Goal: Information Seeking & Learning: Learn about a topic

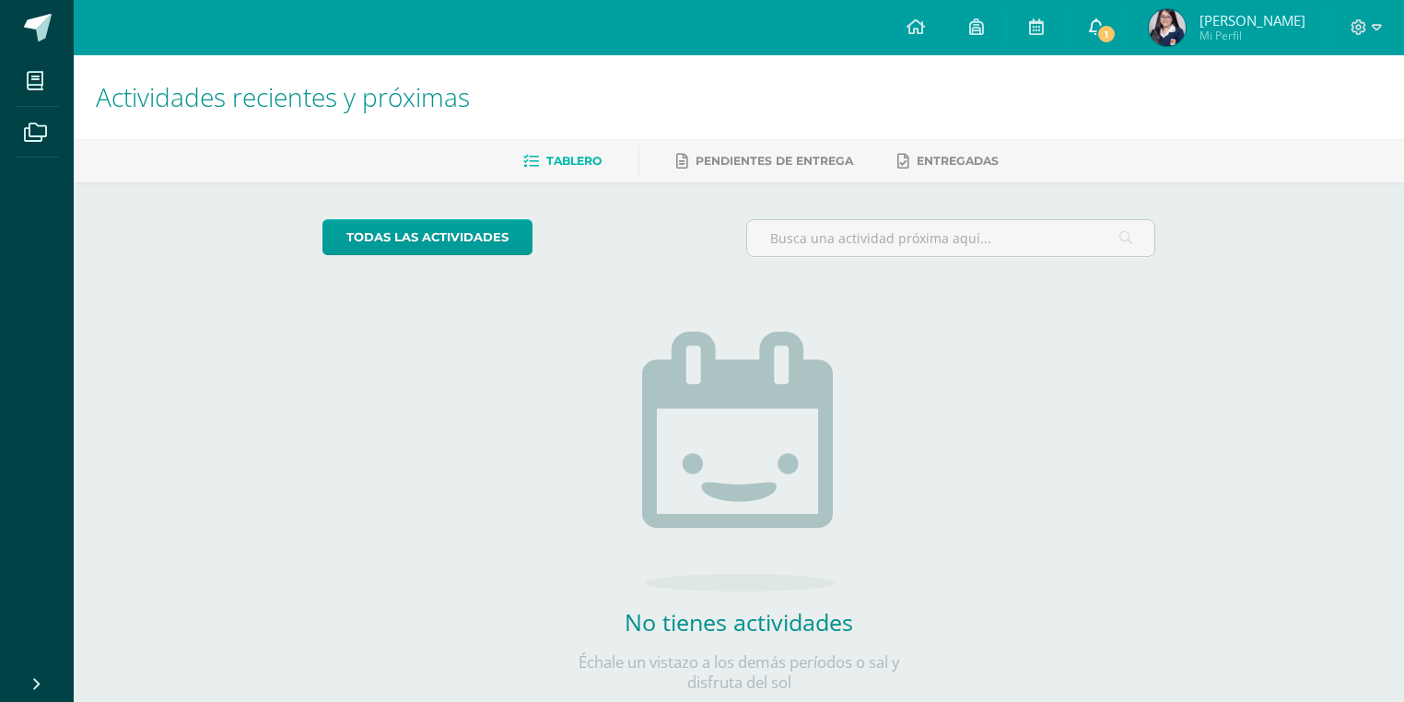
click at [1104, 31] on span "1" at bounding box center [1106, 34] width 20 height 20
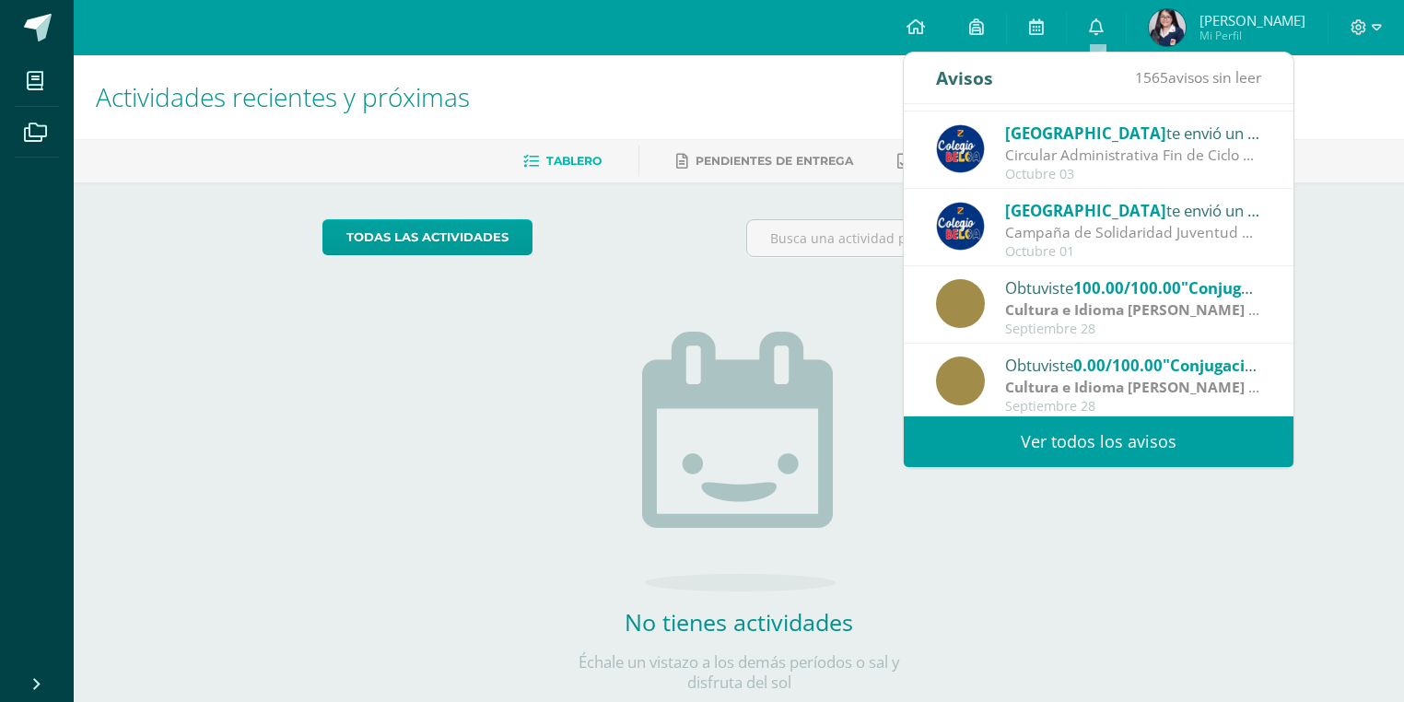
scroll to position [306, 0]
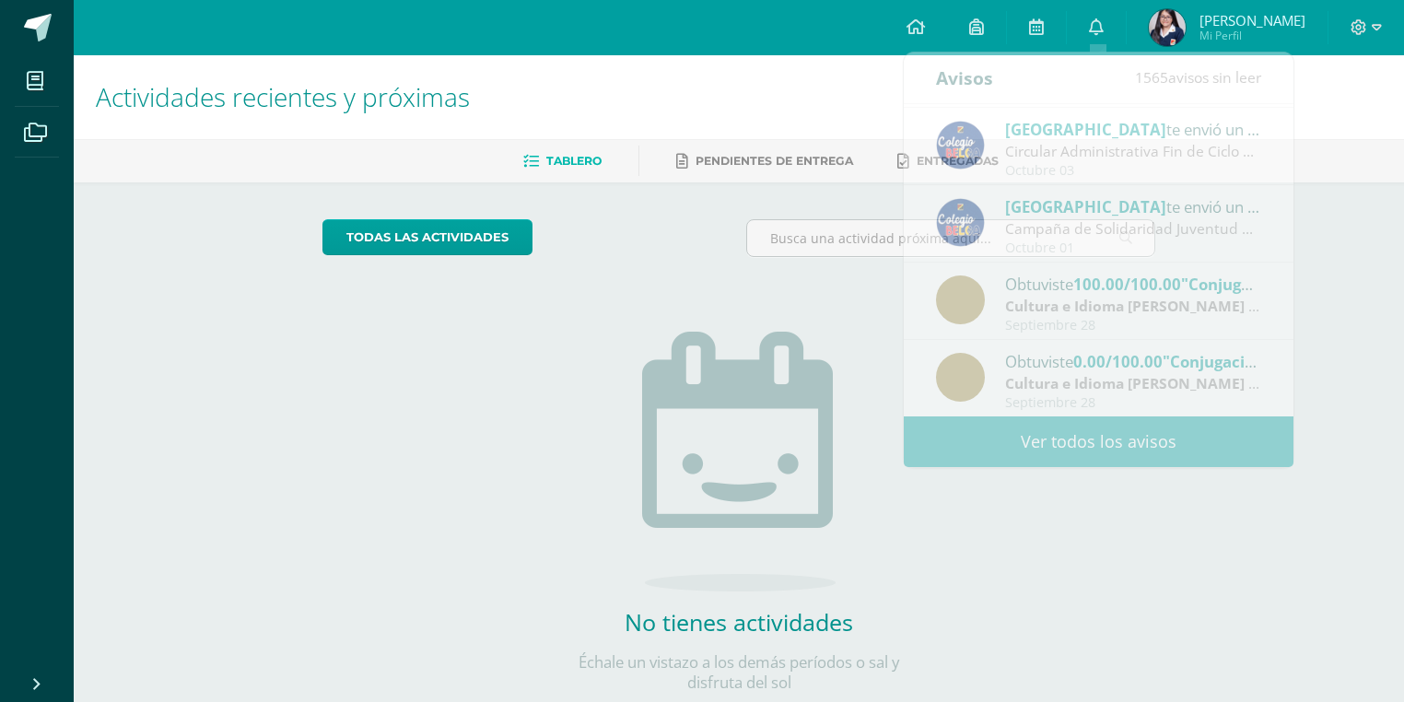
click at [536, 342] on div "todas las Actividades No tienes actividades Échale un vistazo a los demás perío…" at bounding box center [739, 466] width 907 height 569
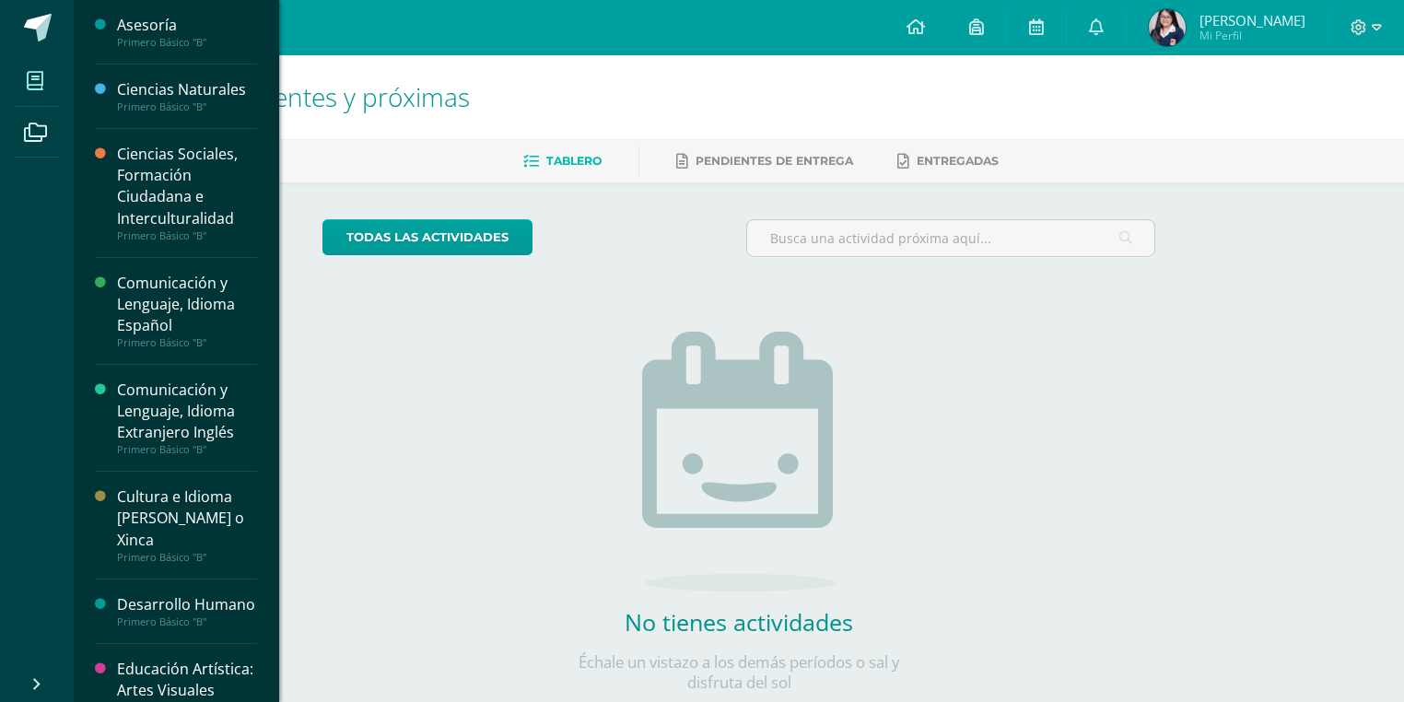
click at [39, 72] on icon at bounding box center [35, 81] width 17 height 18
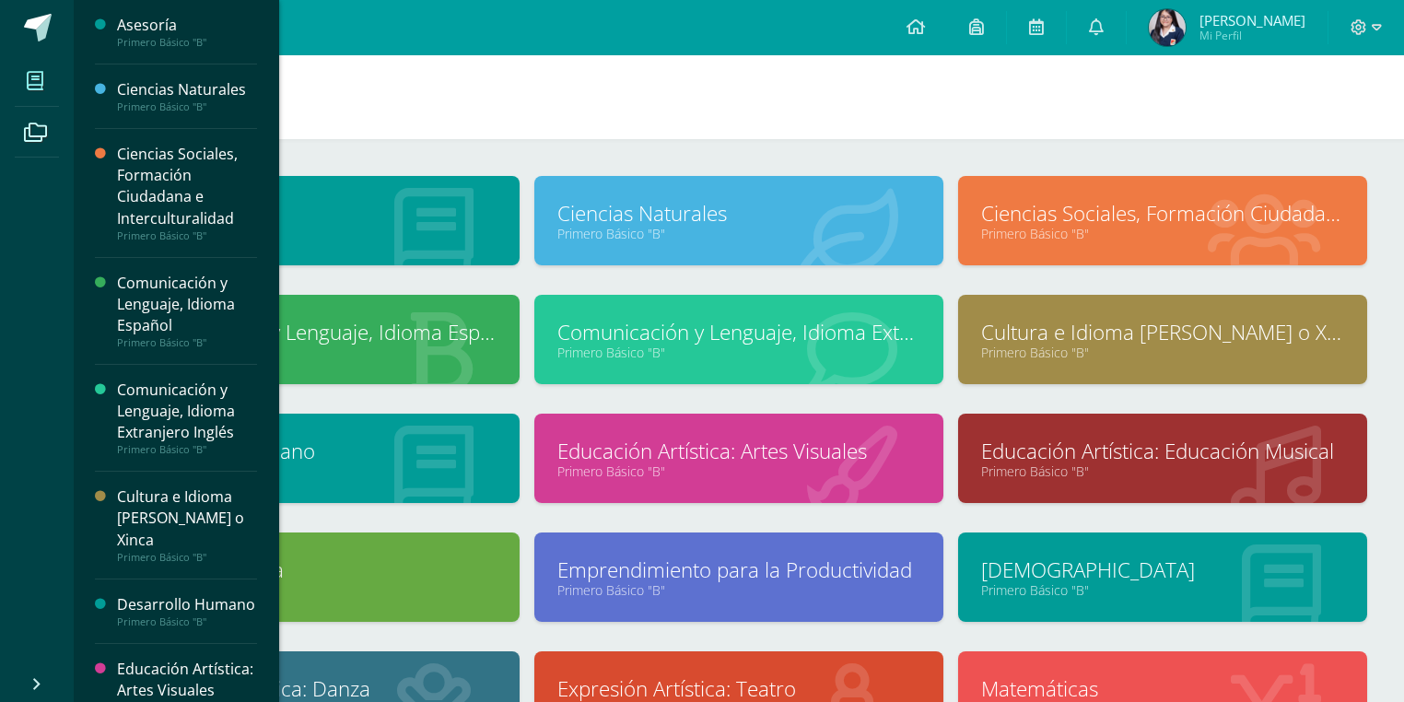
click at [1130, 206] on link "Ciencias Sociales, Formación Ciudadana e Interculturalidad" at bounding box center [1162, 213] width 363 height 29
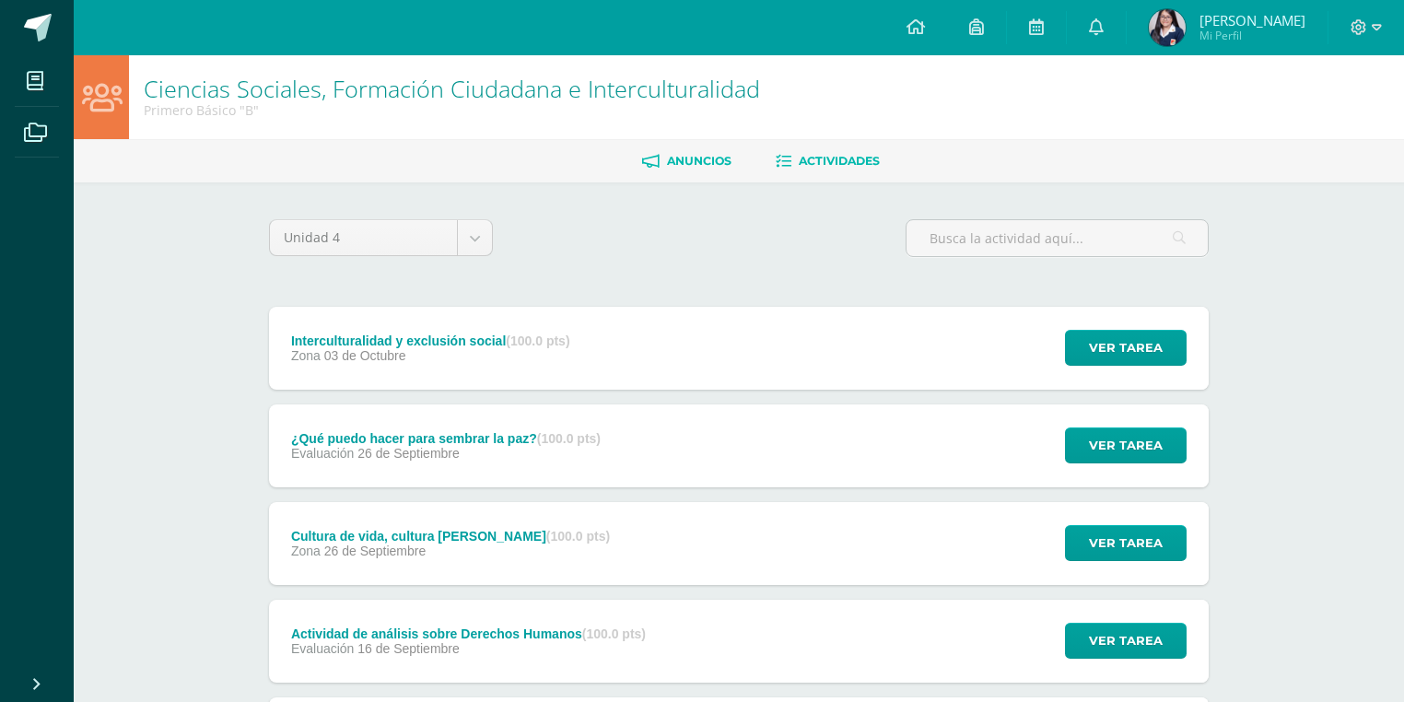
click at [708, 170] on link "Anuncios" at bounding box center [686, 160] width 89 height 29
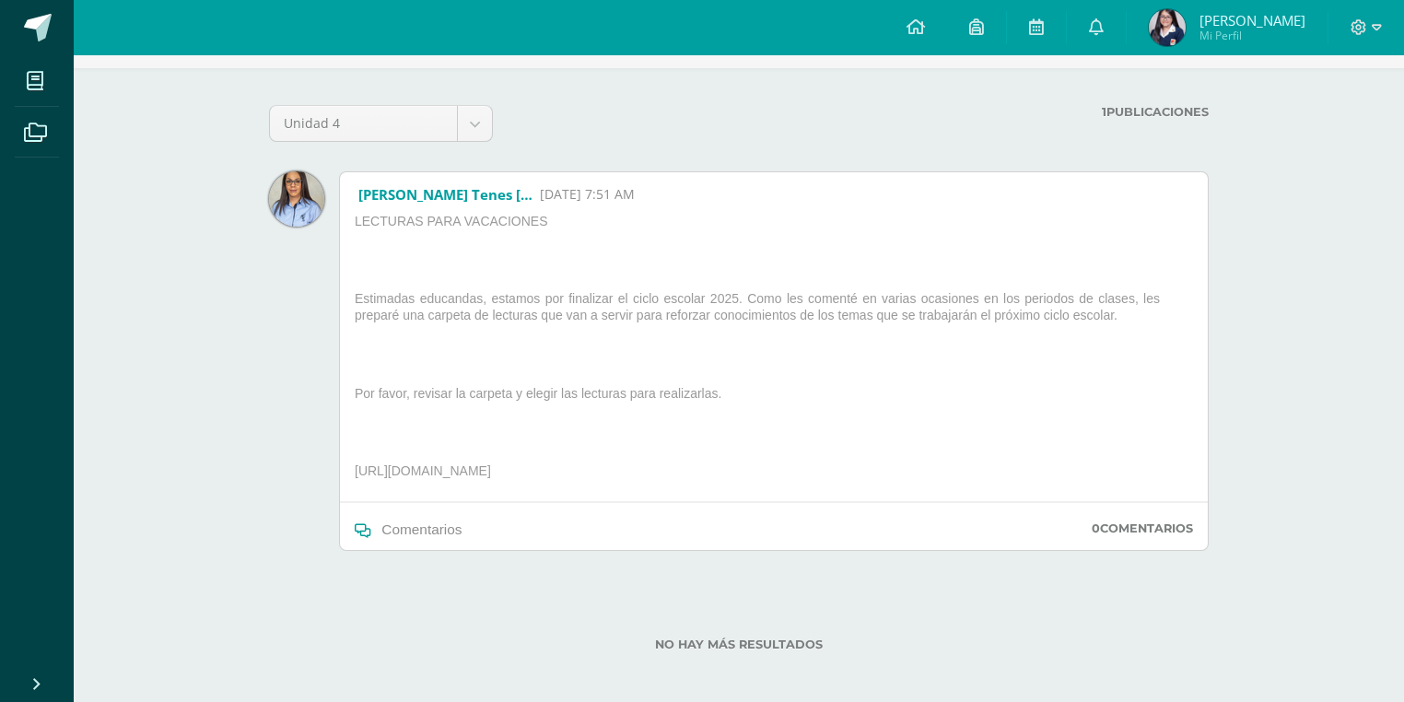
scroll to position [122, 0]
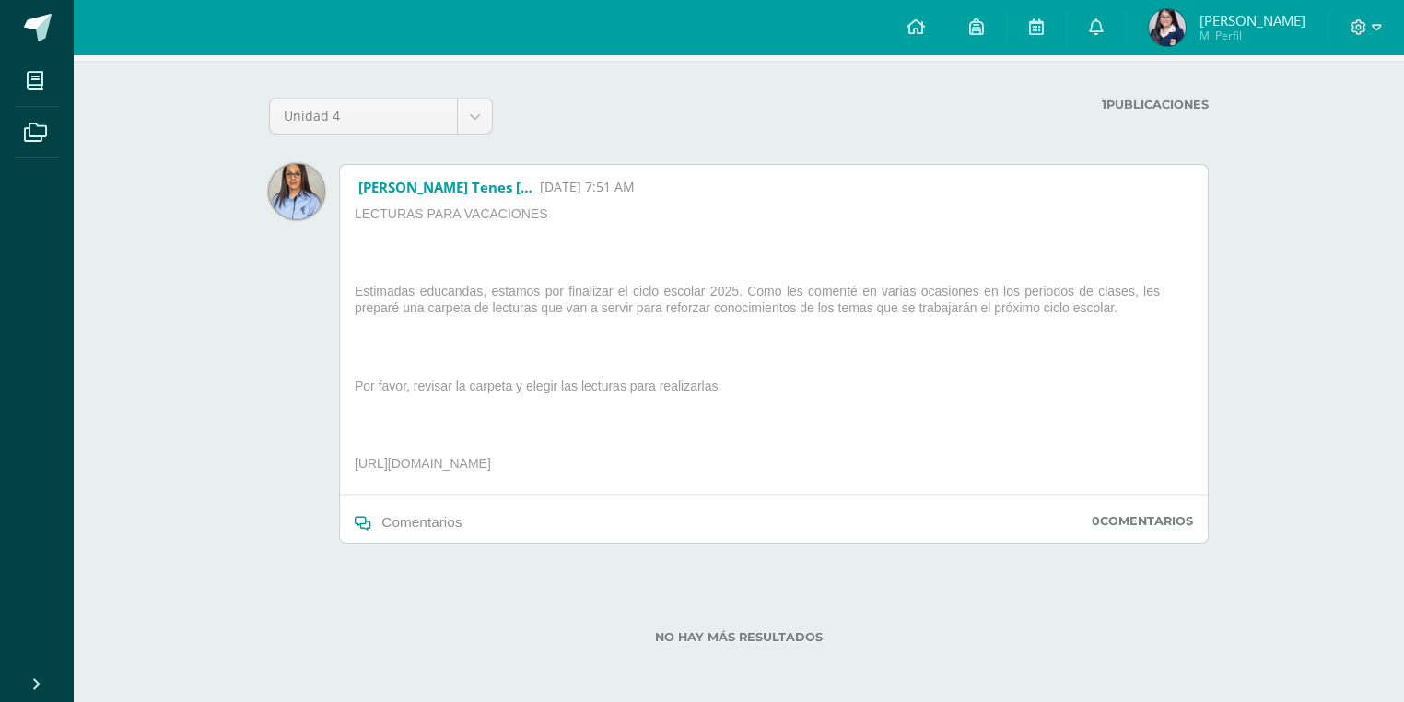
click at [432, 527] on span "Comentarios" at bounding box center [421, 522] width 80 height 16
